Goal: Transaction & Acquisition: Purchase product/service

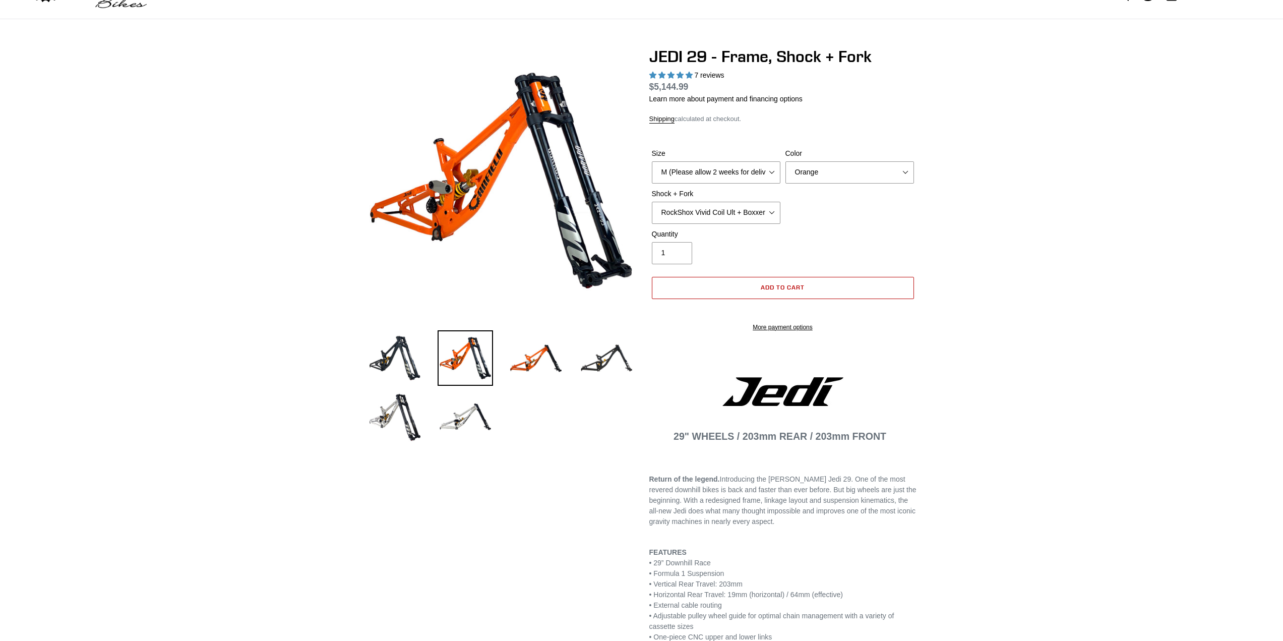
select select "highest-rating"
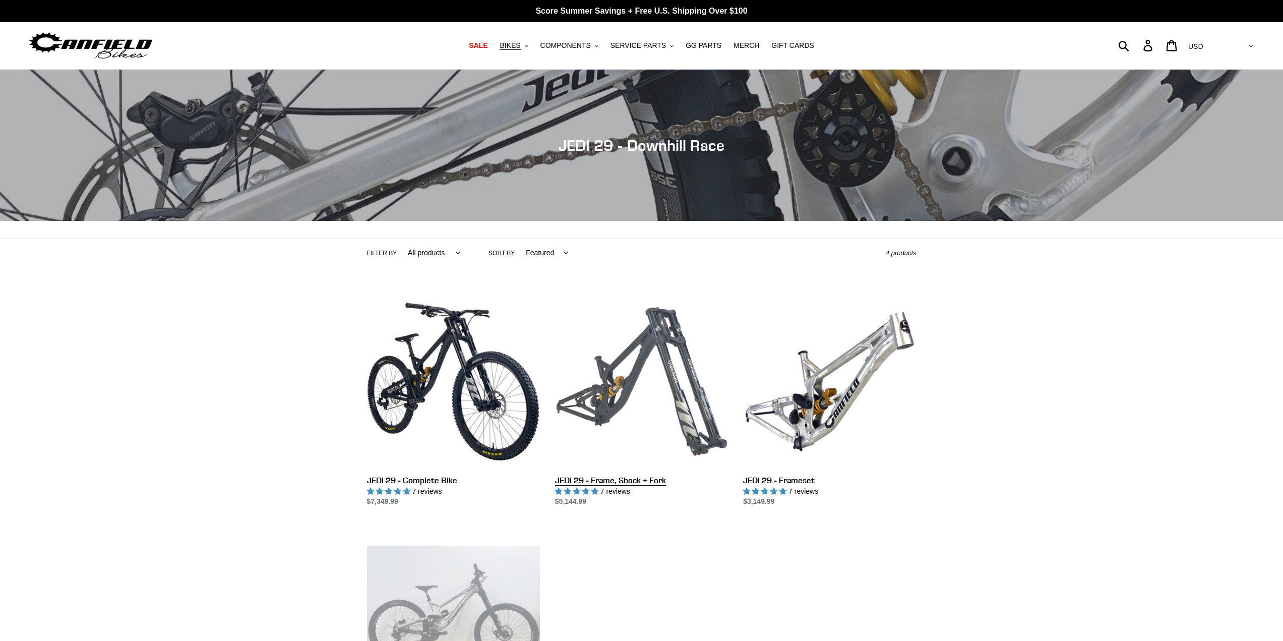
click at [622, 354] on link "JEDI 29 - Frame, Shock + Fork" at bounding box center [641, 401] width 173 height 212
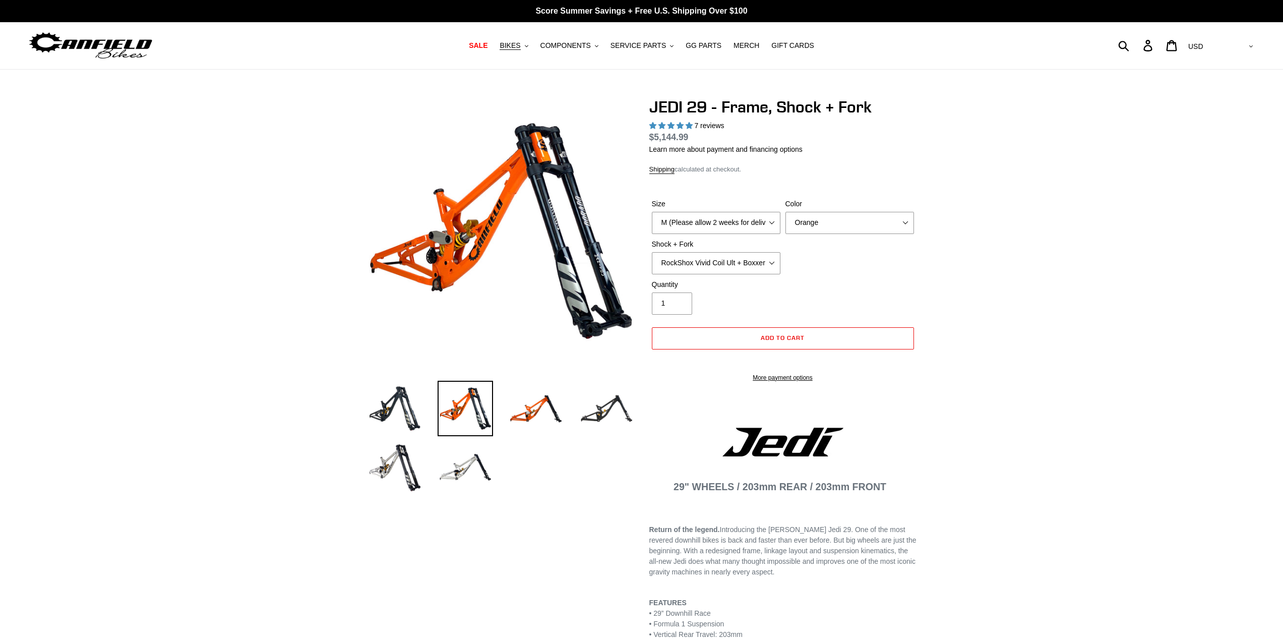
select select "highest-rating"
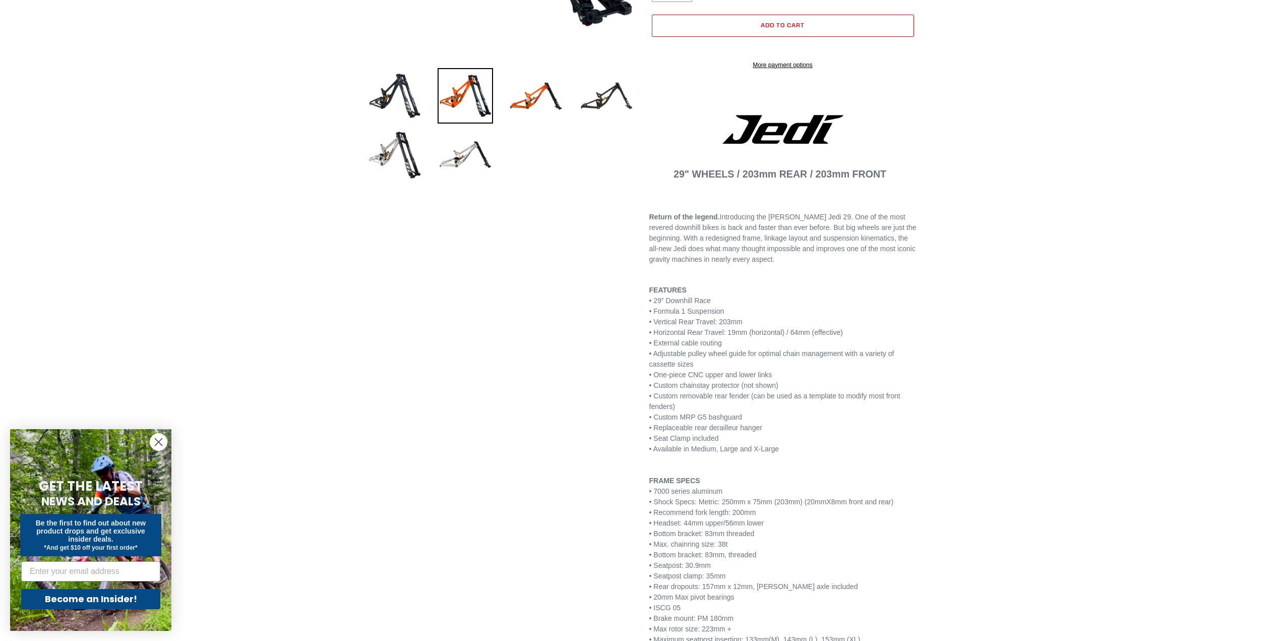
scroll to position [353, 0]
